Goal: Task Accomplishment & Management: Use online tool/utility

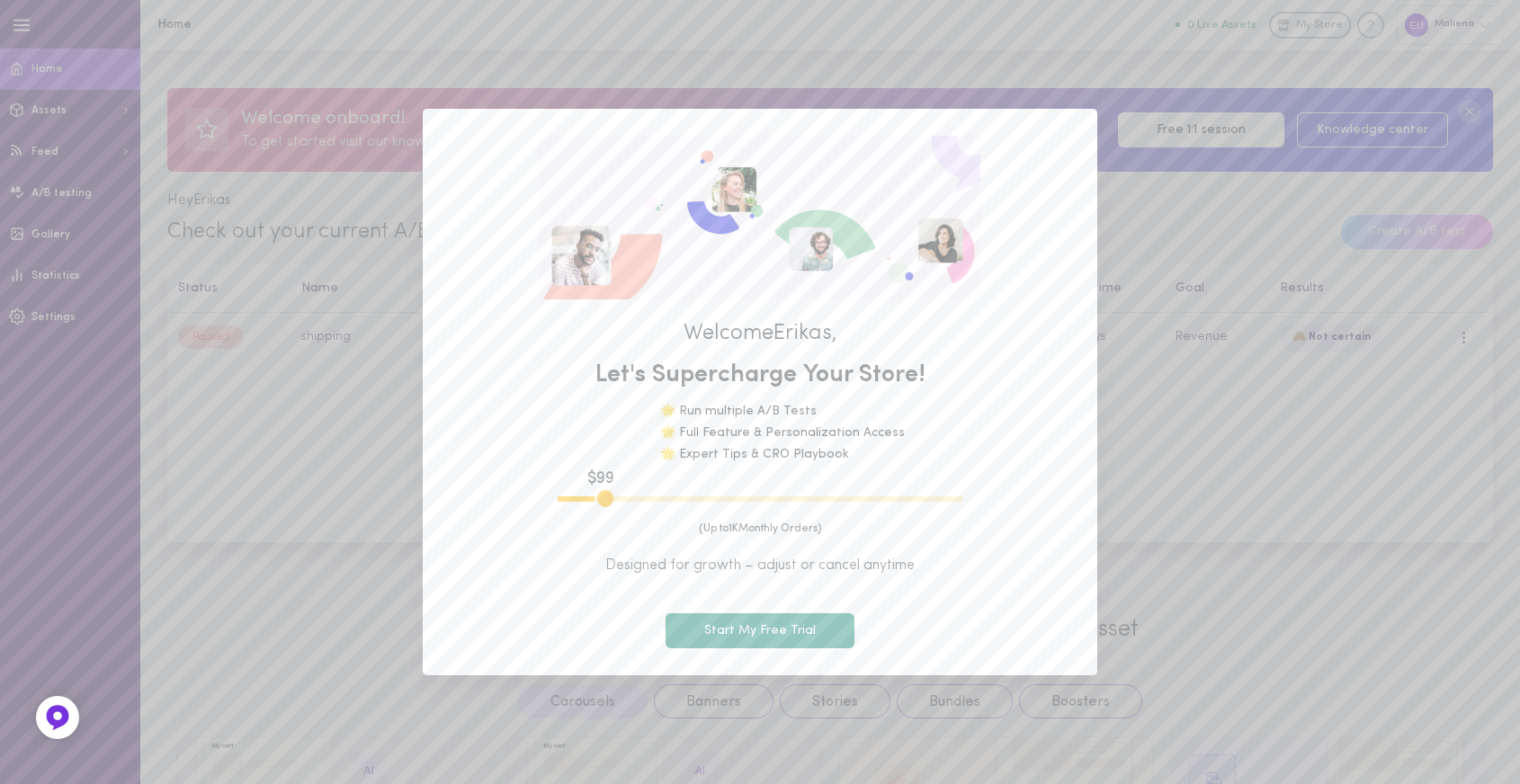
click at [1253, 418] on div "Welcome [PERSON_NAME] , Let's Supercharge Your Store! 🌟 Run multiple A/B Tests …" at bounding box center [760, 392] width 1520 height 784
click at [765, 155] on div "Welcome [PERSON_NAME] , Let's Supercharge Your Store! 🌟 Run multiple A/B Tests …" at bounding box center [760, 392] width 674 height 566
type input "100"
click at [519, 495] on div "$ 99 (Up to 1K Monthly Orders) Designed for growth – adjust or cancel anytime S…" at bounding box center [760, 571] width 620 height 155
click at [771, 638] on button "Start My Free Trial" at bounding box center [760, 630] width 189 height 35
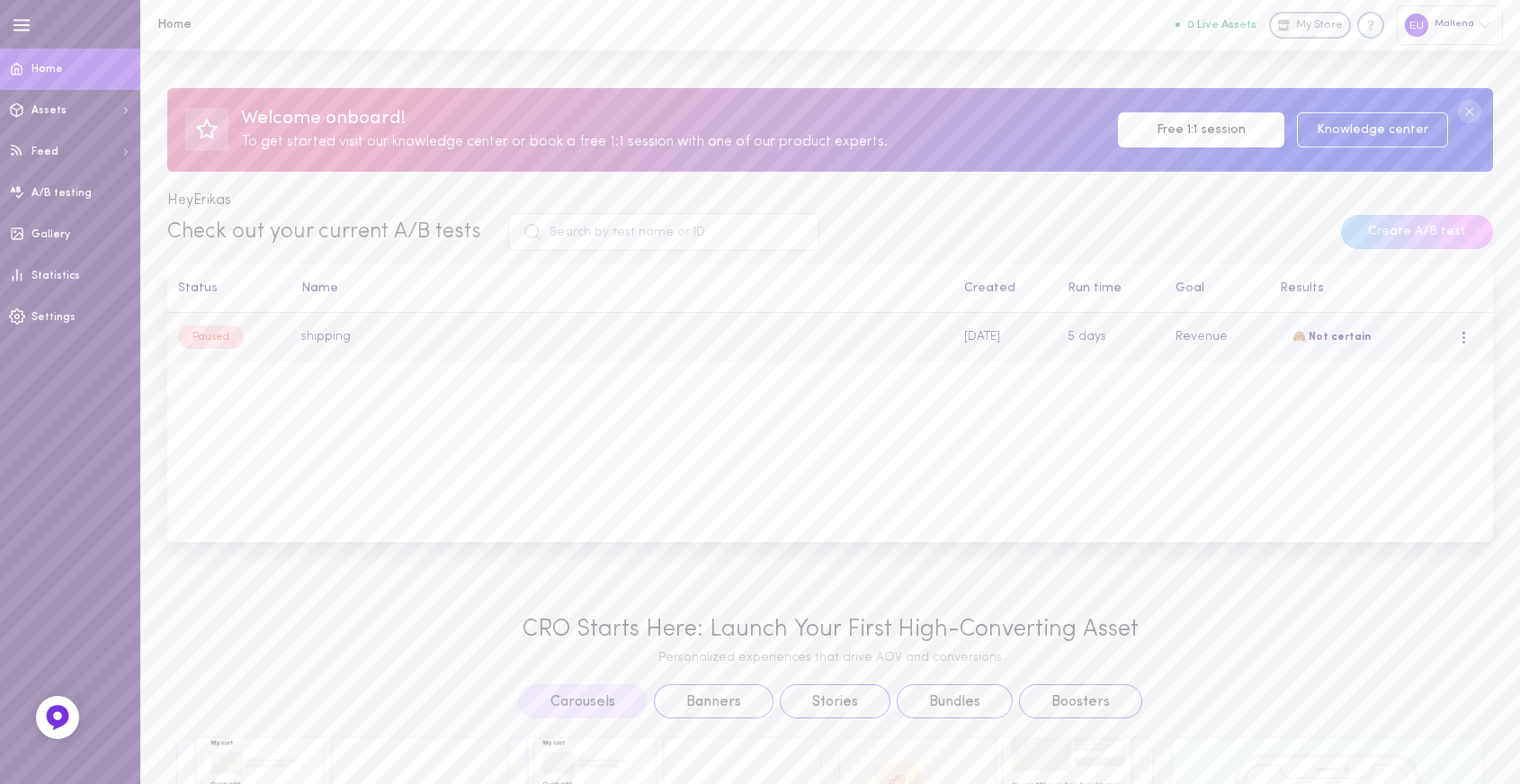
click at [858, 338] on td "shipping" at bounding box center [622, 337] width 663 height 49
click at [742, 361] on td "shipping" at bounding box center [622, 337] width 663 height 49
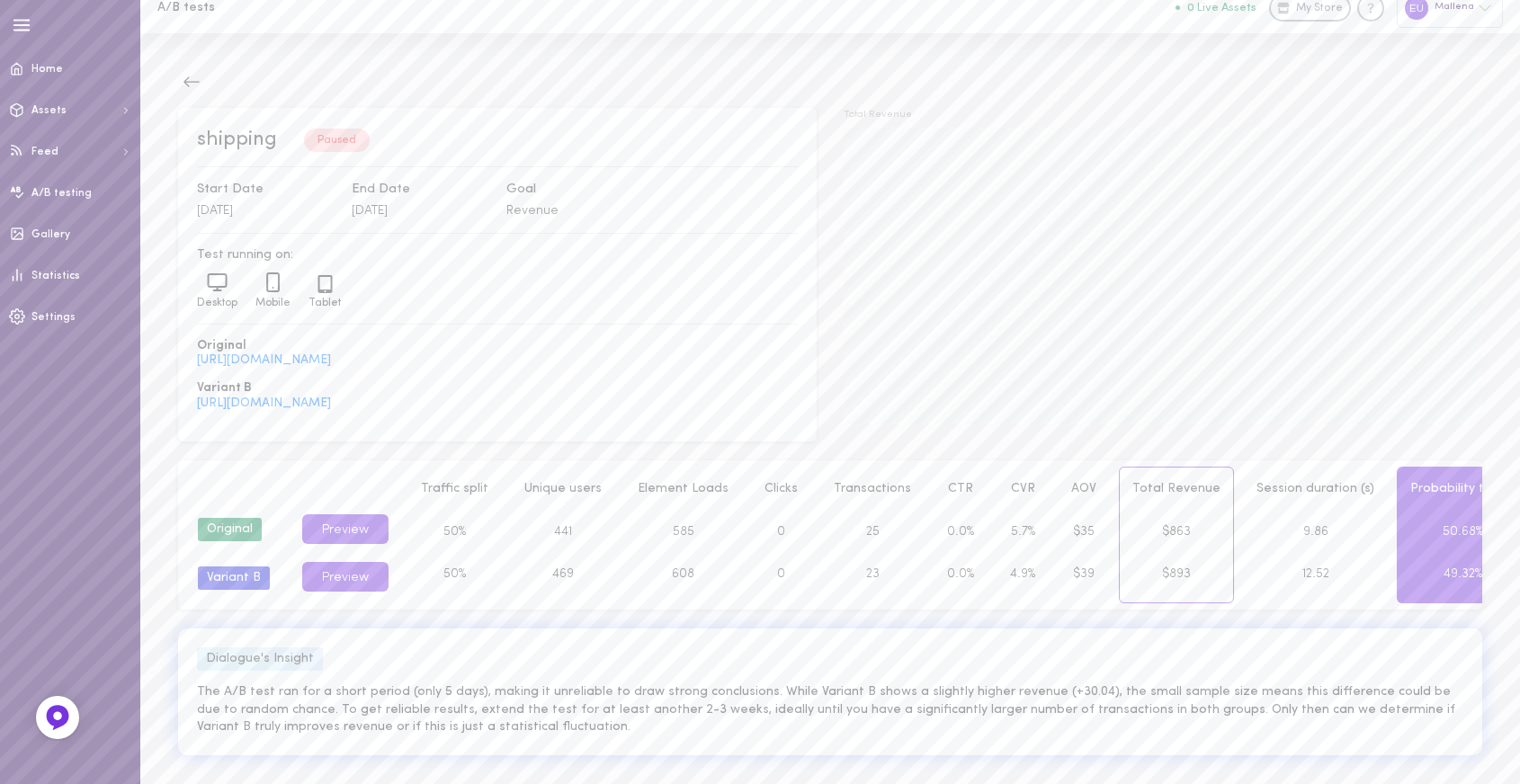
scroll to position [27, 0]
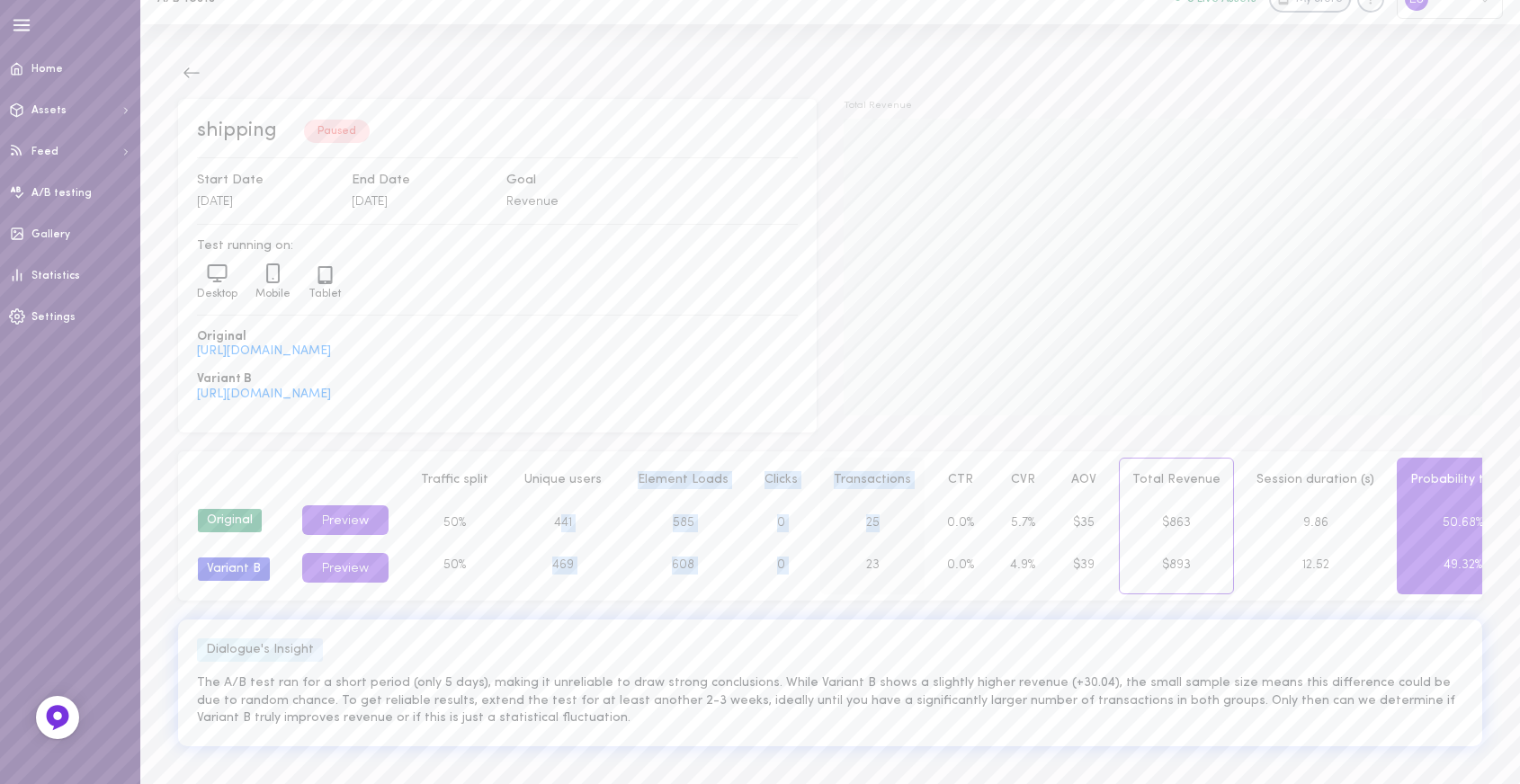
drag, startPoint x: 561, startPoint y: 524, endPoint x: 866, endPoint y: 524, distance: 305.0
click at [863, 520] on div "Group Original Variant B Preview Preview Preview Traffic split 50% 50% Unique u…" at bounding box center [830, 526] width 1300 height 137
click at [874, 601] on div "shipping Paused Start Date [DATE] End Date [DATE] Goal Revenue Test running on:…" at bounding box center [830, 404] width 1380 height 759
drag, startPoint x: 1068, startPoint y: 571, endPoint x: 1136, endPoint y: 575, distance: 68.1
click at [1098, 574] on div "Group Original Variant B Preview Preview Preview Traffic split 50% 50% Unique u…" at bounding box center [830, 526] width 1300 height 137
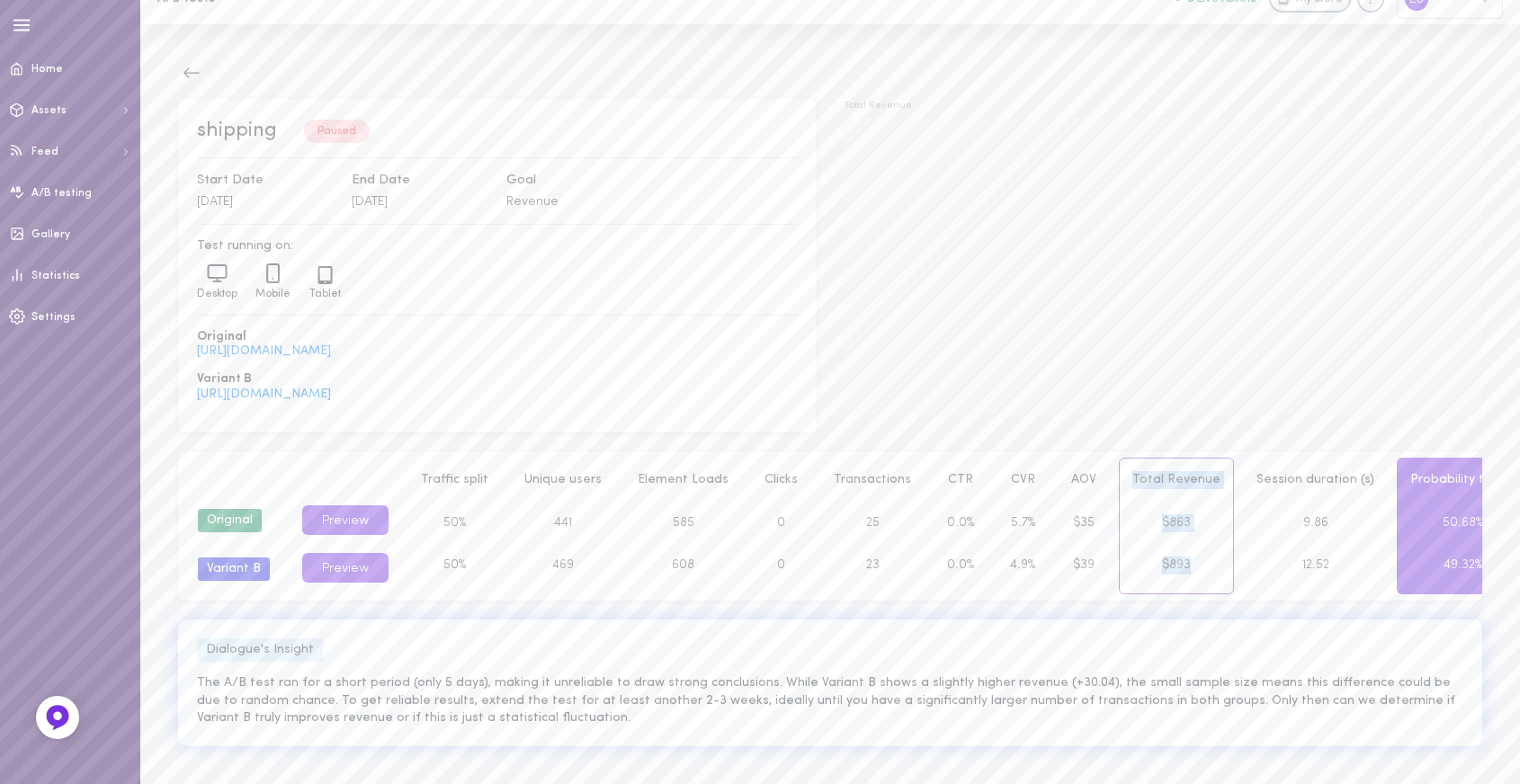
click at [1194, 617] on div "shipping Paused Start Date [DATE] End Date [DATE] Goal Revenue Test running on:…" at bounding box center [830, 404] width 1380 height 759
drag, startPoint x: 1163, startPoint y: 567, endPoint x: 1145, endPoint y: 526, distance: 44.8
click at [1145, 526] on div "Total Revenue $863 $893" at bounding box center [1176, 526] width 115 height 137
click at [1166, 568] on div "$893" at bounding box center [1176, 566] width 113 height 44
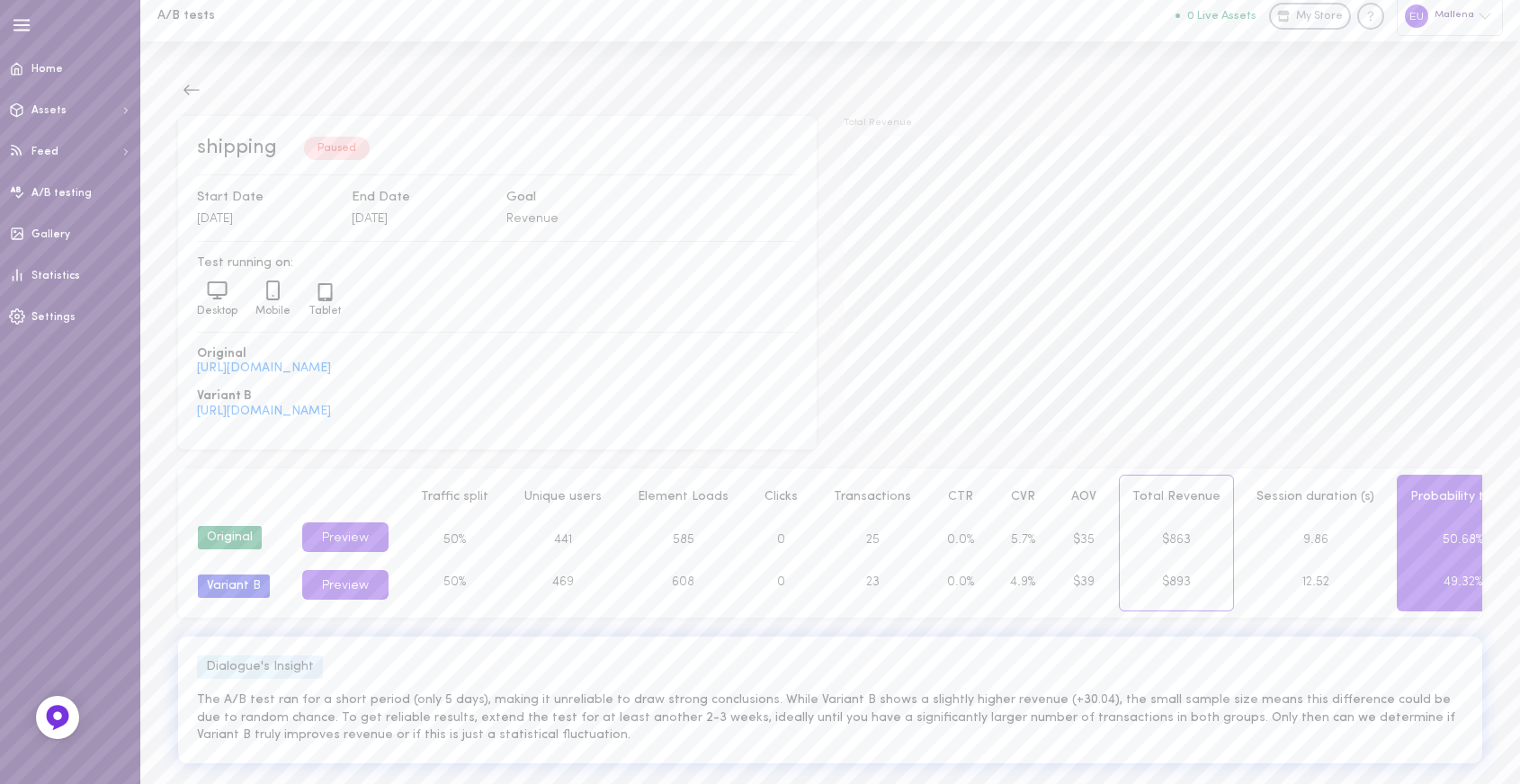
scroll to position [0, 0]
